Goal: Task Accomplishment & Management: Manage account settings

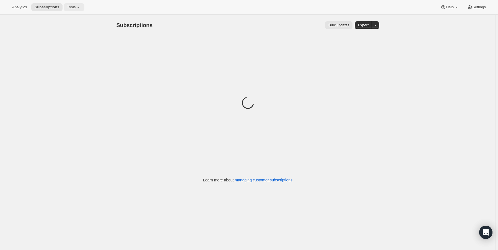
click at [72, 7] on span "Tools" at bounding box center [71, 7] width 9 height 4
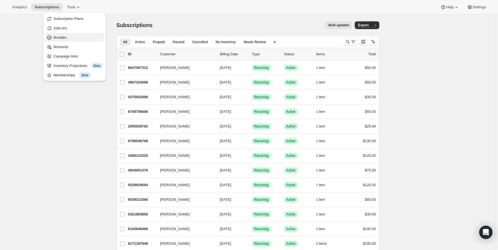
click at [63, 36] on span "Bundles" at bounding box center [60, 37] width 13 height 4
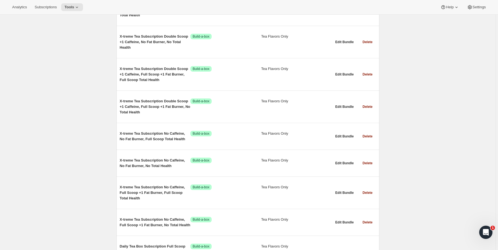
scroll to position [5282, 0]
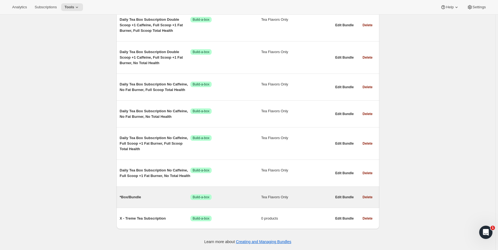
click at [137, 199] on span "*Box/Bundle" at bounding box center [155, 198] width 71 height 6
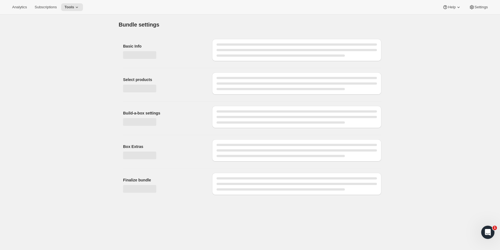
type input "*Box/Bundle"
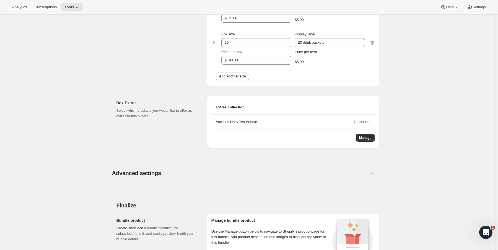
scroll to position [560, 0]
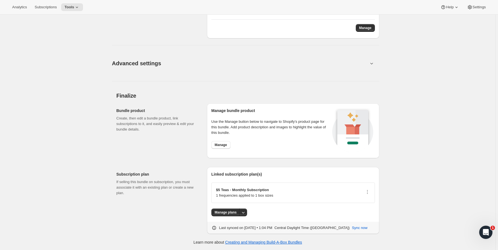
click at [372, 63] on icon at bounding box center [372, 64] width 6 height 6
click at [138, 66] on span "Advanced settings" at bounding box center [136, 63] width 49 height 9
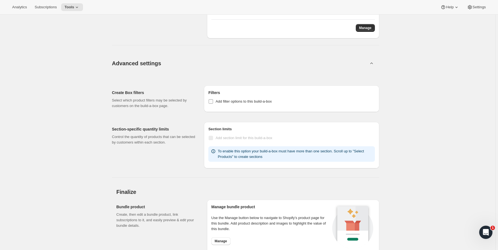
click at [216, 101] on label "Add filter options to this build-a-box" at bounding box center [239, 102] width 63 height 8
click at [213, 101] on input "Add filter options to this build-a-box" at bounding box center [211, 101] width 4 height 4
checkbox input "true"
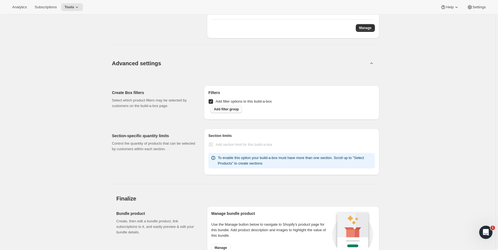
click at [234, 110] on span "Add filter group" at bounding box center [226, 109] width 25 height 4
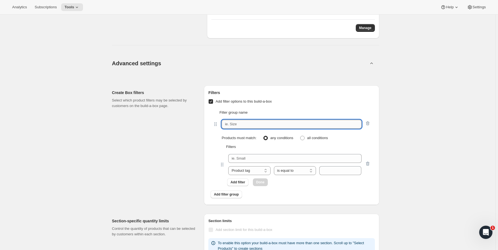
click at [250, 122] on input "text" at bounding box center [292, 124] width 140 height 9
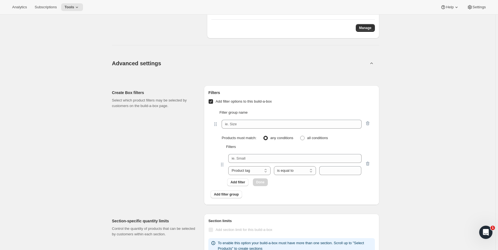
click at [197, 144] on div "Create Box filters Select which product filters may be selected by customers on…" at bounding box center [156, 145] width 88 height 120
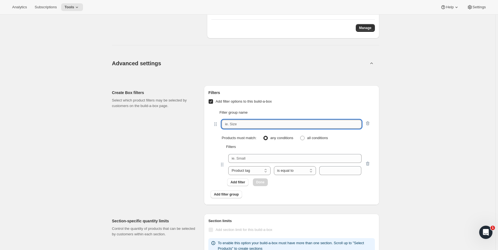
click at [243, 120] on input "text" at bounding box center [292, 124] width 140 height 9
type input "Filter"
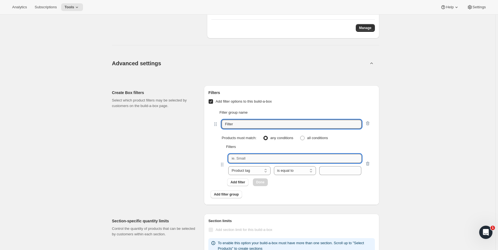
click at [242, 159] on input "text" at bounding box center [294, 158] width 133 height 9
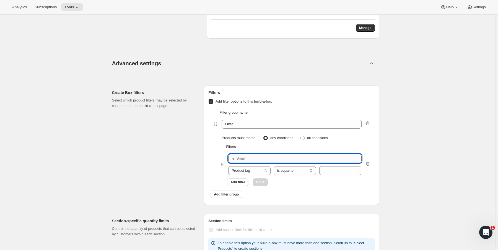
type input "Apple"
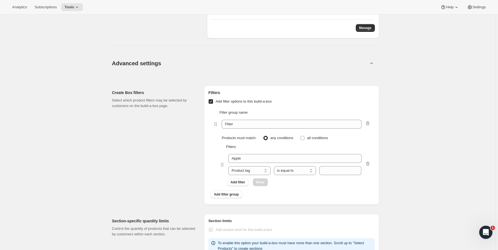
drag, startPoint x: 235, startPoint y: 152, endPoint x: 214, endPoint y: 153, distance: 21.0
click at [214, 153] on div "Apple Product tag Variant's title Product tag is equal to is not equal to conta…" at bounding box center [291, 164] width 157 height 29
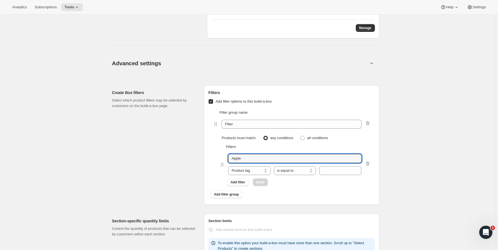
drag, startPoint x: 252, startPoint y: 161, endPoint x: 216, endPoint y: 158, distance: 36.4
click at [216, 158] on div "Apple Product tag Variant's title Product tag is equal to is not equal to conta…" at bounding box center [291, 164] width 157 height 29
click at [342, 167] on input "text" at bounding box center [340, 170] width 42 height 9
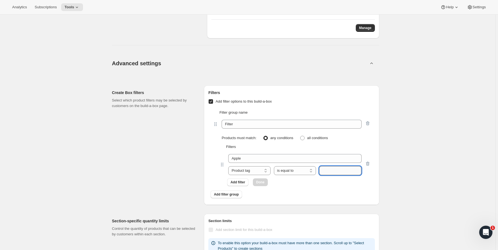
paste input "Apple"
type input "Apple"
click at [263, 180] on span "Done" at bounding box center [260, 182] width 8 height 4
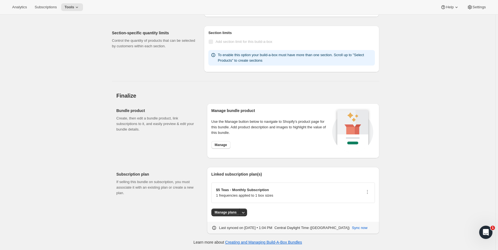
scroll to position [516, 0]
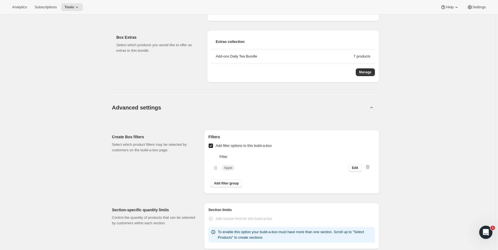
click at [366, 167] on div at bounding box center [368, 167] width 6 height 7
click at [215, 145] on label "Add filter options to this build-a-box" at bounding box center [239, 146] width 63 height 8
click at [213, 145] on input "Add filter options to this build-a-box" at bounding box center [211, 146] width 4 height 4
checkbox input "false"
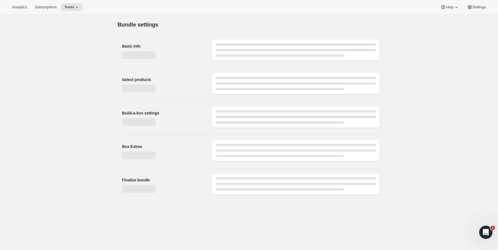
scroll to position [0, 0]
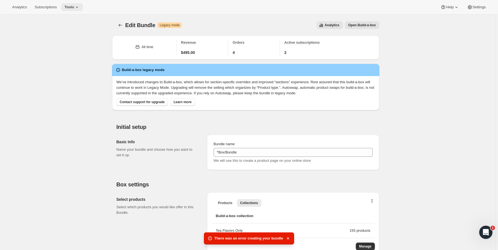
click at [74, 7] on span "Tools" at bounding box center [69, 7] width 10 height 4
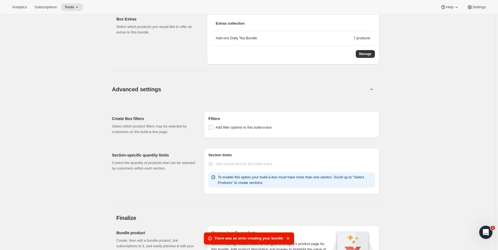
scroll to position [523, 0]
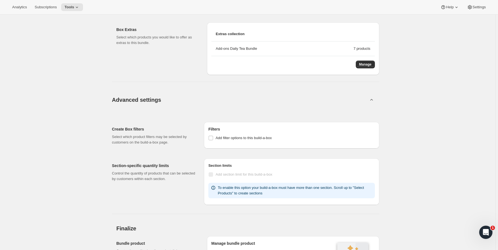
click at [373, 101] on icon at bounding box center [372, 100] width 6 height 6
click at [372, 100] on icon at bounding box center [372, 100] width 6 height 6
click at [370, 98] on icon at bounding box center [372, 100] width 6 height 6
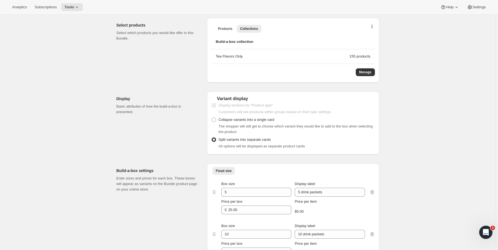
scroll to position [169, 0]
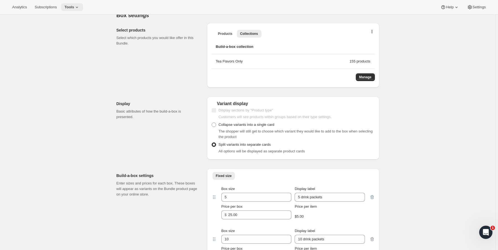
click at [80, 4] on button "Tools" at bounding box center [72, 7] width 22 height 8
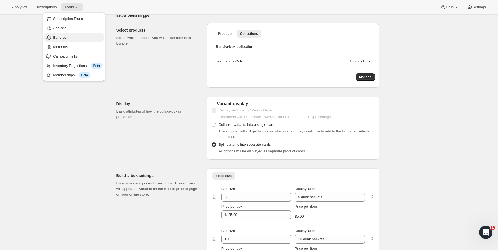
click at [73, 35] on span "Bundles" at bounding box center [77, 38] width 49 height 6
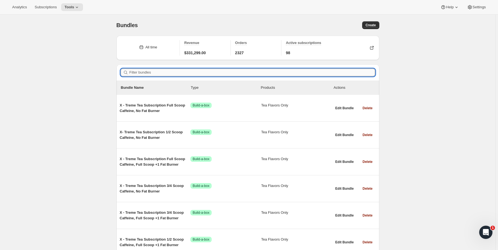
click at [167, 75] on input "Filter bundles" at bounding box center [252, 73] width 246 height 8
click at [167, 73] on input "Filter bundles" at bounding box center [252, 73] width 246 height 8
paste input "7351991468240"
type input "7351991468240"
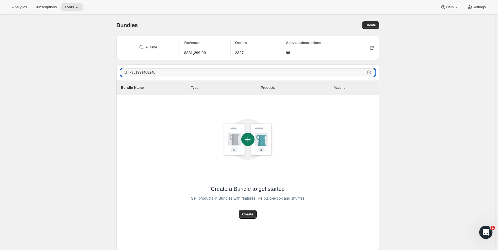
drag, startPoint x: 168, startPoint y: 74, endPoint x: 92, endPoint y: 76, distance: 75.8
click at [92, 76] on div "Bundles. This page is ready Bundles Create All time Revenue $331,299.00 Orders …" at bounding box center [248, 143] width 496 height 257
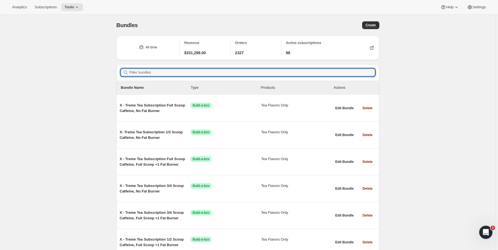
paste input "42141791682768"
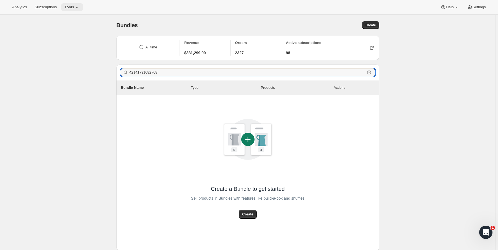
type input "42141791682768"
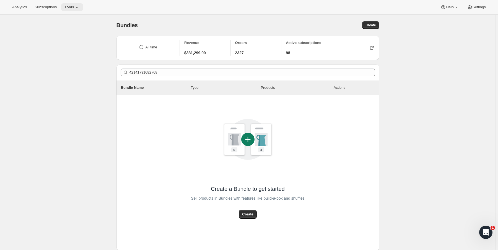
click at [69, 8] on span "Tools" at bounding box center [69, 7] width 10 height 4
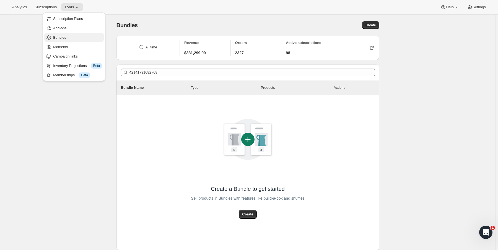
click at [74, 39] on span "Bundles" at bounding box center [77, 38] width 49 height 6
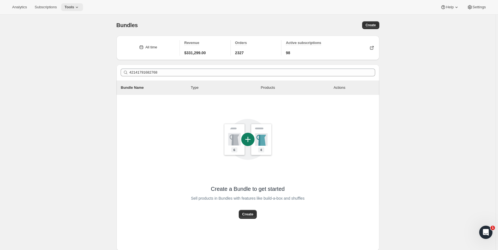
click at [72, 7] on span "Tools" at bounding box center [69, 7] width 10 height 4
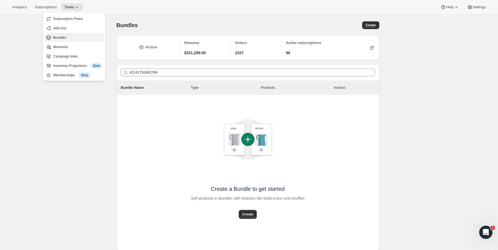
click at [73, 38] on span "Bundles" at bounding box center [77, 38] width 49 height 6
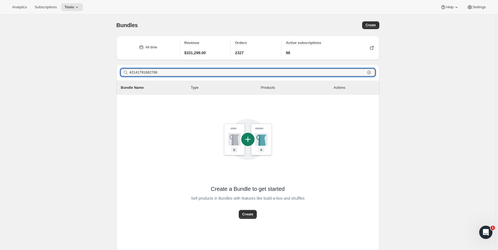
drag, startPoint x: 165, startPoint y: 69, endPoint x: 69, endPoint y: 68, distance: 96.6
click at [69, 68] on div "Bundles. This page is ready Bundles Create All time Revenue $331,299.00 Orders …" at bounding box center [248, 143] width 496 height 257
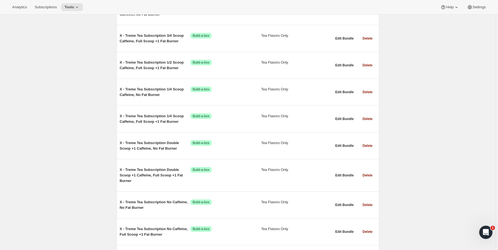
scroll to position [266, 0]
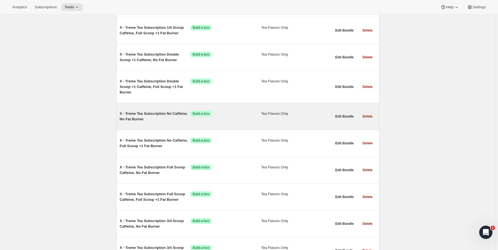
click at [173, 113] on span "X - Treme Tea Subscription No Caffeine, No Fat Burner" at bounding box center [155, 116] width 71 height 11
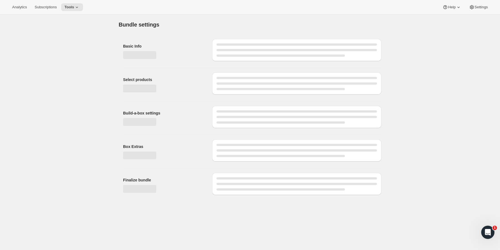
type input "X - Treme Tea Subscription No Caffeine, No Fat Burner"
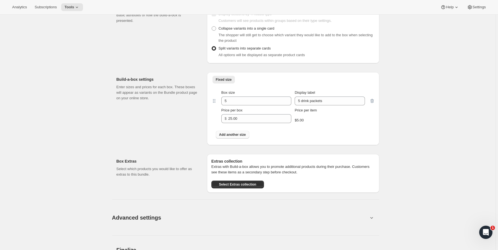
scroll to position [420, 0]
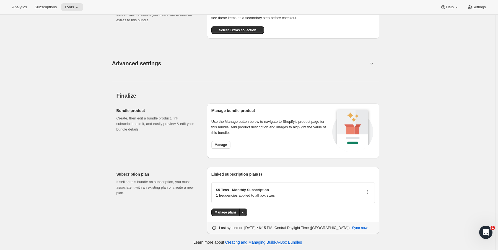
click at [370, 62] on icon at bounding box center [372, 64] width 6 height 6
click at [372, 62] on icon at bounding box center [372, 64] width 6 height 6
click at [373, 63] on icon at bounding box center [371, 64] width 3 height 2
click at [372, 63] on icon at bounding box center [372, 64] width 6 height 6
click at [155, 61] on span "Advanced settings" at bounding box center [136, 63] width 49 height 9
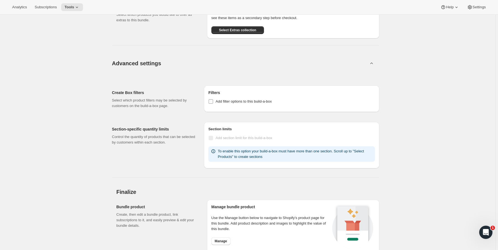
click at [223, 101] on span "Add filter options to this build-a-box" at bounding box center [244, 101] width 56 height 4
click at [213, 101] on input "Add filter options to this build-a-box" at bounding box center [211, 101] width 4 height 4
checkbox input "true"
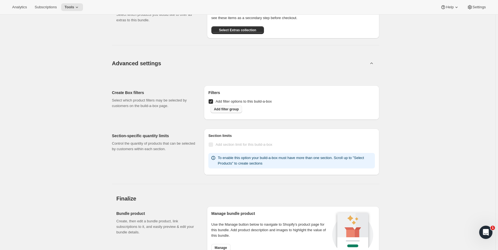
click at [240, 111] on button "Add filter group" at bounding box center [227, 109] width 32 height 8
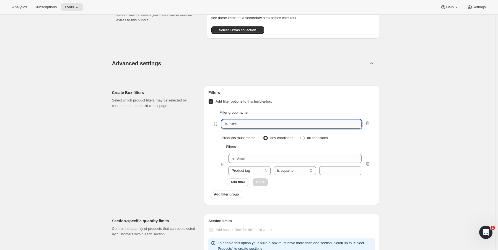
click at [251, 123] on input "text" at bounding box center [292, 124] width 140 height 9
type input "Filter"
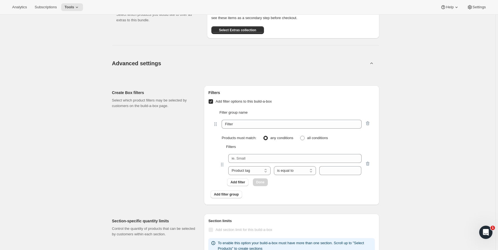
click at [245, 153] on div "Product tag Variant's title Product tag is equal to is not equal to contains do…" at bounding box center [291, 164] width 157 height 29
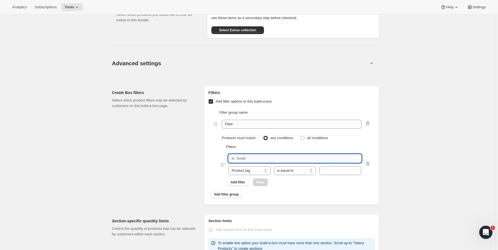
click at [247, 155] on input "text" at bounding box center [294, 158] width 133 height 9
type input "F"
type input "Apple"
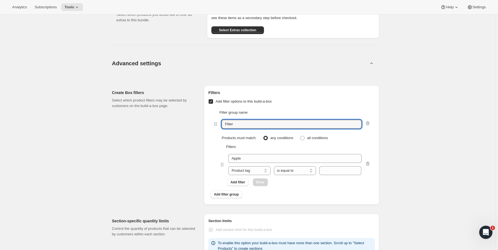
drag, startPoint x: 242, startPoint y: 124, endPoint x: 187, endPoint y: 127, distance: 55.1
click at [187, 127] on div "Create Box filters Select which product filters may be selected by customers on…" at bounding box center [245, 143] width 267 height 124
type input "Flavor"
click at [327, 170] on input "text" at bounding box center [340, 170] width 42 height 9
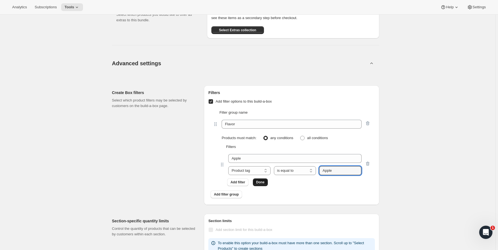
type input "Apple"
click at [262, 180] on span "Done" at bounding box center [260, 182] width 8 height 4
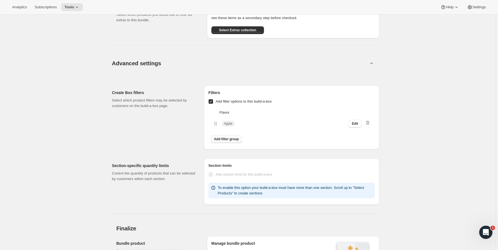
click at [226, 140] on span "Add filter group" at bounding box center [226, 139] width 25 height 4
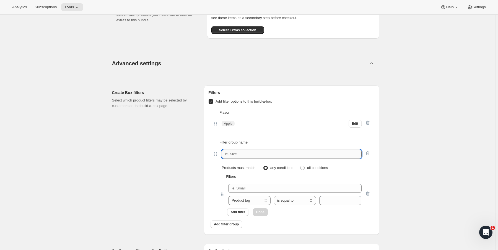
click at [248, 153] on input "text" at bounding box center [292, 154] width 140 height 9
type input "Flavor"
click at [180, 179] on div "Create Box filters Select which product filters may be selected by customers on…" at bounding box center [156, 159] width 88 height 149
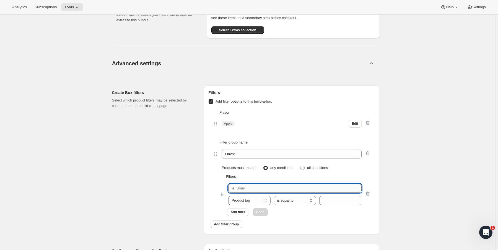
click at [253, 191] on input "text" at bounding box center [294, 188] width 133 height 9
click at [249, 188] on input "text" at bounding box center [294, 188] width 133 height 9
type input "A"
click at [249, 188] on input "text" at bounding box center [294, 188] width 133 height 9
type input "Lemon"
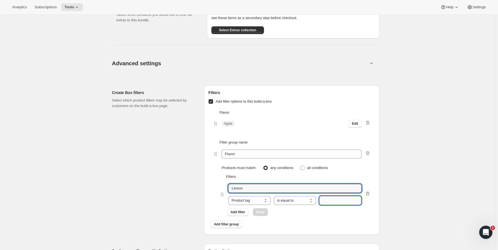
click at [339, 203] on input "text" at bounding box center [340, 200] width 42 height 9
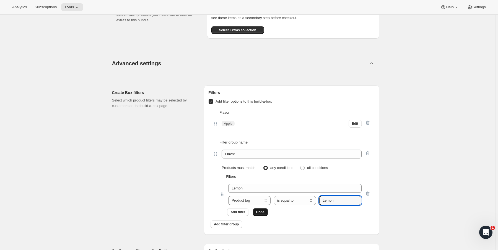
type input "Lemon"
click at [258, 210] on span "Done" at bounding box center [260, 212] width 8 height 4
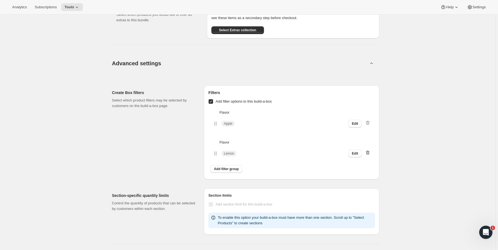
click at [370, 154] on icon "button" at bounding box center [368, 153] width 6 height 6
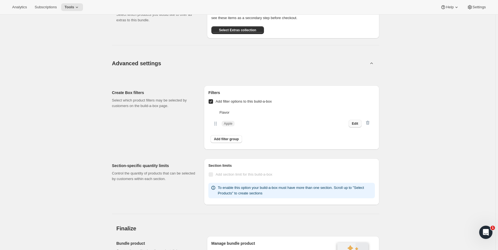
click at [351, 123] on button "Edit" at bounding box center [355, 124] width 13 height 8
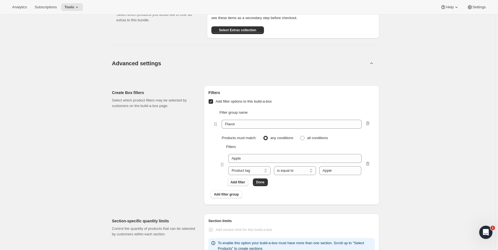
click at [242, 182] on span "Add filter" at bounding box center [237, 182] width 15 height 4
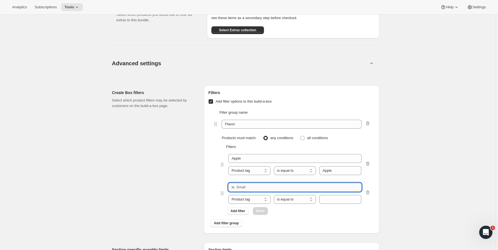
click at [245, 185] on input "text" at bounding box center [294, 187] width 133 height 9
type input "Lemon"
click at [338, 205] on div "Lemon Product tag Variant's title Product tag is equal to is not equal to conta…" at bounding box center [291, 192] width 157 height 29
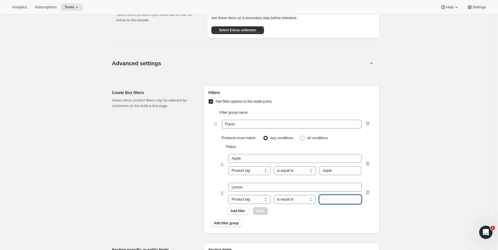
click at [345, 201] on input "text" at bounding box center [340, 199] width 42 height 9
type input "Lemon"
click at [263, 211] on span "Done" at bounding box center [260, 211] width 8 height 4
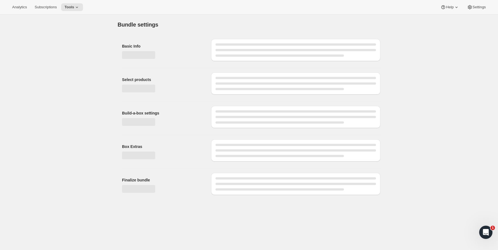
scroll to position [0, 0]
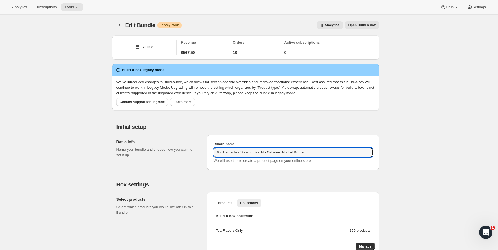
drag, startPoint x: 320, startPoint y: 152, endPoint x: 205, endPoint y: 157, distance: 115.7
click at [205, 157] on div "Basic Info Name your bundle and choose how you want to set it up. Bundle name X…" at bounding box center [247, 150] width 263 height 40
click at [207, 128] on h2 "Initial setup" at bounding box center [247, 127] width 263 height 7
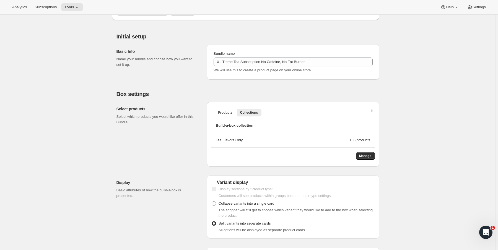
scroll to position [133, 0]
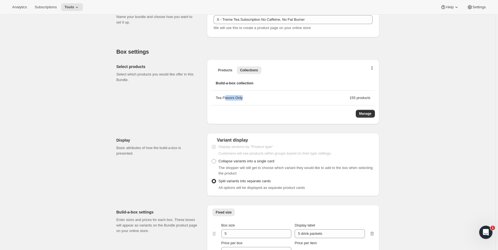
drag, startPoint x: 227, startPoint y: 99, endPoint x: 290, endPoint y: 97, distance: 62.8
click at [290, 97] on div "Tea Flavors Only" at bounding box center [283, 98] width 134 height 6
drag, startPoint x: 273, startPoint y: 97, endPoint x: 210, endPoint y: 96, distance: 63.4
click at [210, 96] on div "Products Collections More views Products Collections More views Build-a-box col…" at bounding box center [293, 91] width 172 height 65
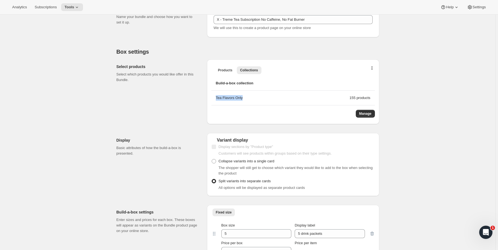
click at [210, 96] on div "Products Collections More views Products Collections More views Build-a-box col…" at bounding box center [293, 91] width 172 height 65
drag, startPoint x: 210, startPoint y: 96, endPoint x: 258, endPoint y: 100, distance: 48.3
click at [258, 100] on div "Products Collections More views Products Collections More views Build-a-box col…" at bounding box center [293, 91] width 172 height 65
click at [258, 100] on div "Tea Flavors Only" at bounding box center [283, 98] width 134 height 6
drag, startPoint x: 261, startPoint y: 99, endPoint x: 190, endPoint y: 95, distance: 70.9
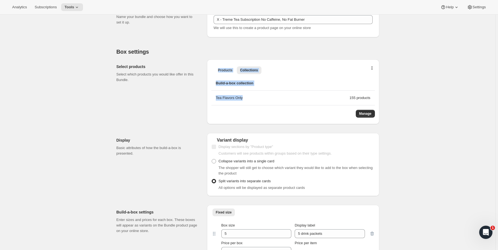
click at [190, 95] on div "Select products Select which products you would like offer in this Bundle. Prod…" at bounding box center [247, 89] width 263 height 69
click at [190, 95] on div "Select products Select which products you would like offer in this Bundle." at bounding box center [159, 91] width 86 height 65
click at [365, 112] on span "Manage" at bounding box center [365, 114] width 12 height 4
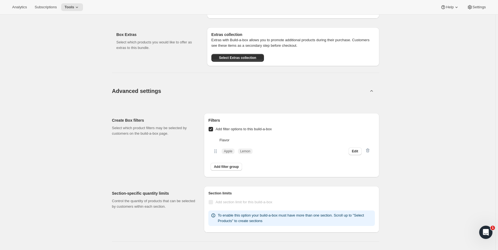
scroll to position [464, 0]
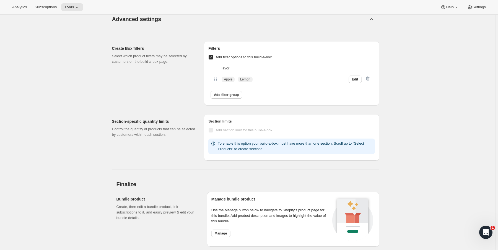
click at [369, 77] on div at bounding box center [368, 79] width 6 height 7
click at [209, 58] on div "Filters Add filter options to this build-a-box Flavor Apple Lemon Edit Add filt…" at bounding box center [291, 73] width 175 height 64
click at [211, 56] on input "Add filter options to this build-a-box" at bounding box center [211, 57] width 4 height 4
checkbox input "false"
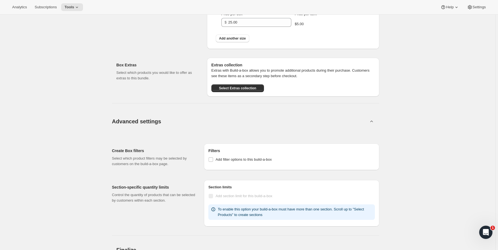
scroll to position [295, 0]
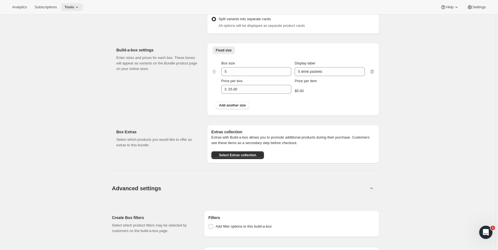
click at [74, 6] on span "Tools" at bounding box center [69, 7] width 10 height 4
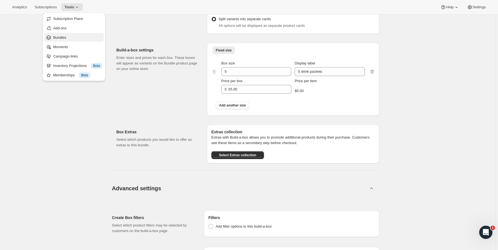
click at [73, 38] on span "Bundles" at bounding box center [77, 38] width 49 height 6
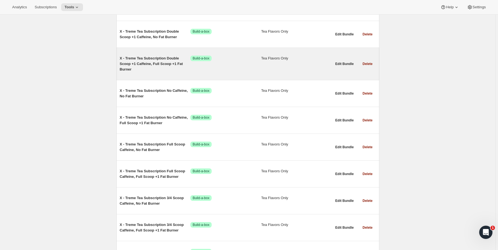
scroll to position [620, 0]
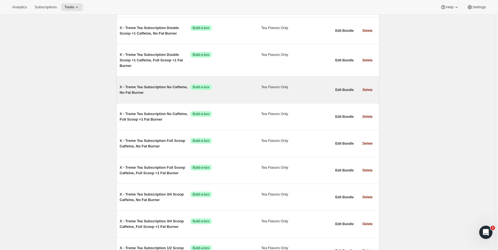
click at [163, 86] on span "X - Treme Tea Subscription No Caffeine, No Fat Burner" at bounding box center [155, 89] width 71 height 11
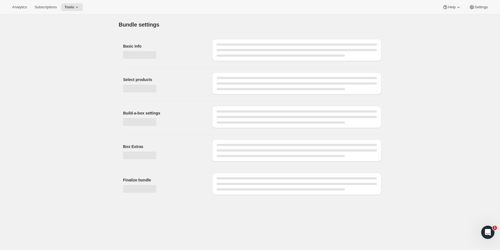
type input "X - Treme Tea Subscription No Caffeine, No Fat Burner"
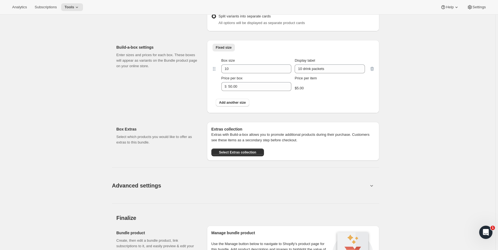
scroll to position [312, 0]
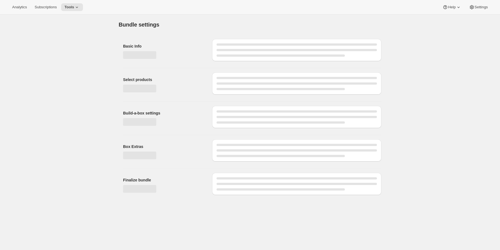
type input "X - Treme Tea Subscription 3/4 Scoop Caffeine, Full Scoop +1 Fat Burner"
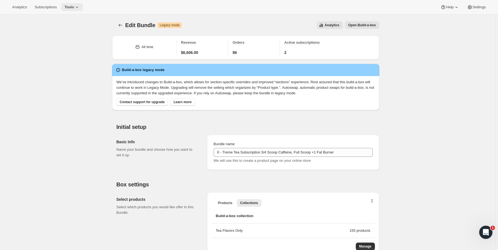
click at [74, 8] on span "Tools" at bounding box center [69, 7] width 10 height 4
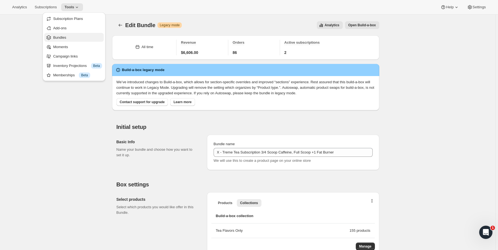
click at [77, 35] on span "Bundles" at bounding box center [77, 38] width 49 height 6
